Goal: Transaction & Acquisition: Download file/media

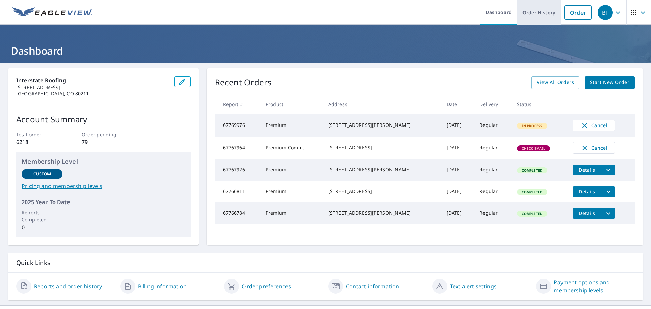
click at [533, 11] on link "Order History" at bounding box center [539, 12] width 44 height 25
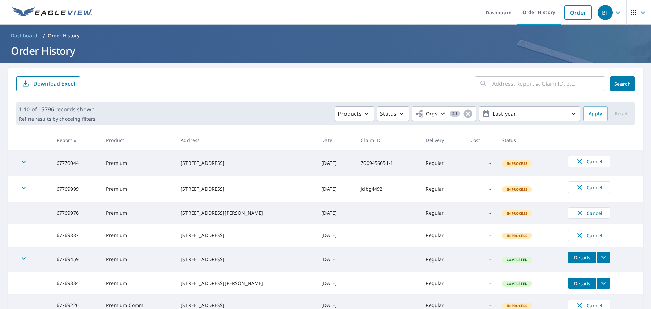
click at [507, 84] on input "text" at bounding box center [548, 83] width 113 height 19
type input "67280561"
click button "Search" at bounding box center [622, 83] width 24 height 15
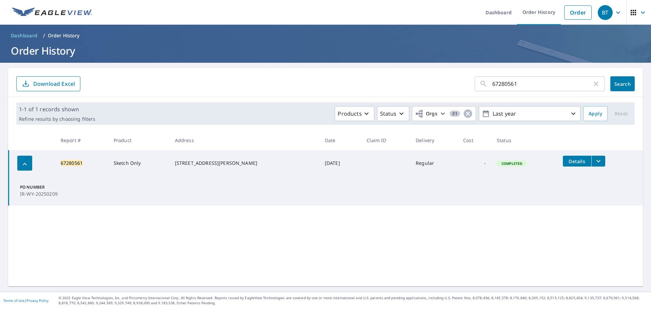
click at [594, 160] on icon "filesDropdownBtn-67280561" at bounding box center [598, 161] width 8 height 8
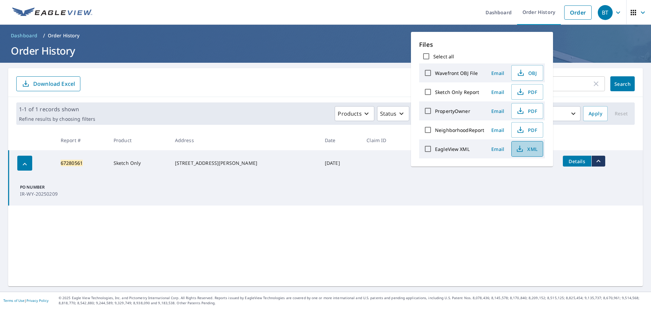
click at [540, 152] on button "XML" at bounding box center [527, 149] width 32 height 16
